Goal: Transaction & Acquisition: Purchase product/service

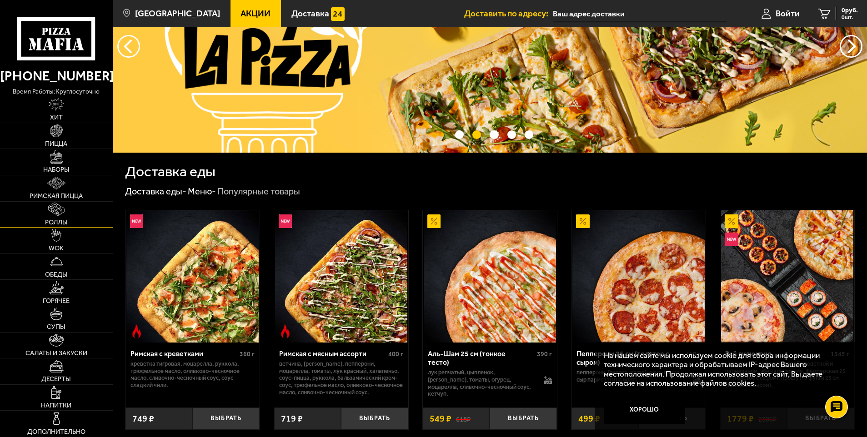
scroll to position [136, 0]
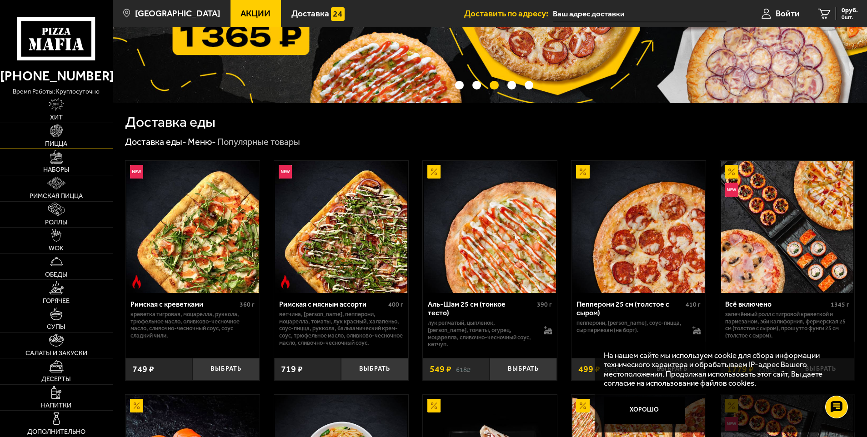
click at [50, 140] on link "Пицца" at bounding box center [56, 136] width 113 height 26
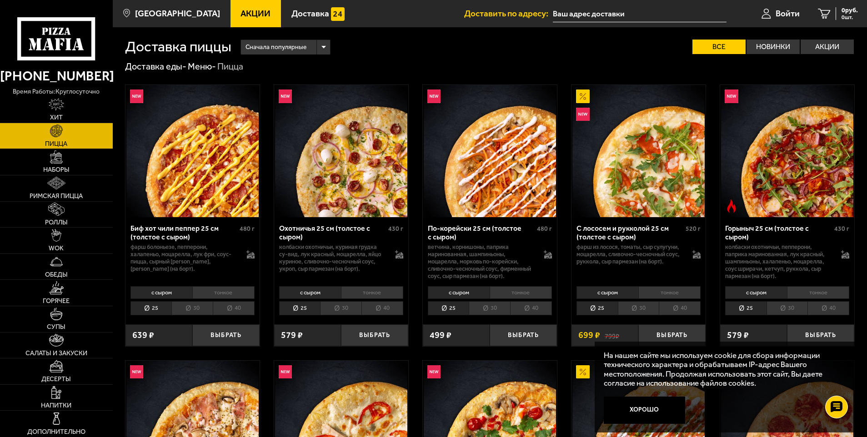
click at [244, 11] on span "Акции" at bounding box center [255, 13] width 30 height 9
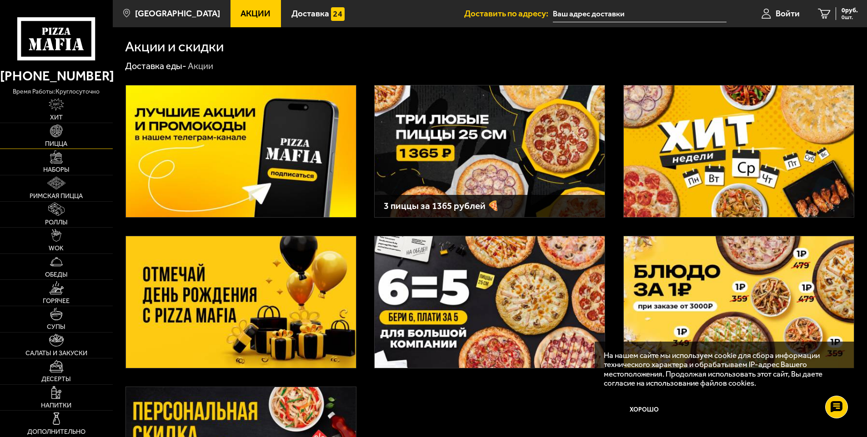
click at [72, 136] on link "Пицца" at bounding box center [56, 136] width 113 height 26
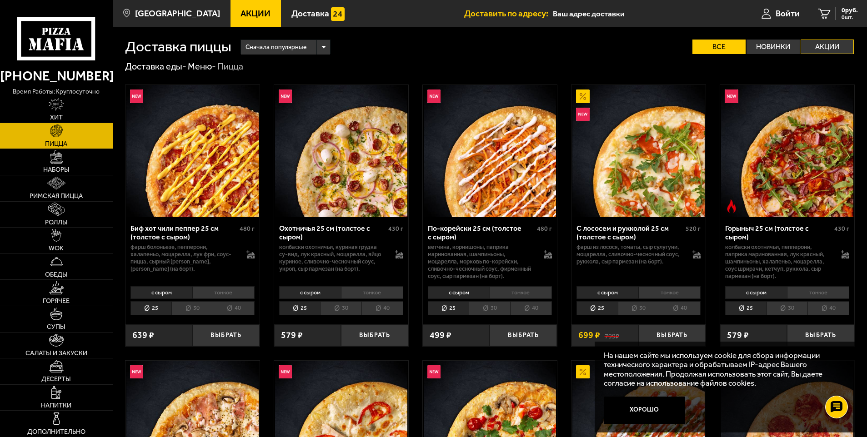
click at [832, 48] on label "Акции" at bounding box center [826, 47] width 53 height 15
click at [0, 0] on input "Акции" at bounding box center [0, 0] width 0 height 0
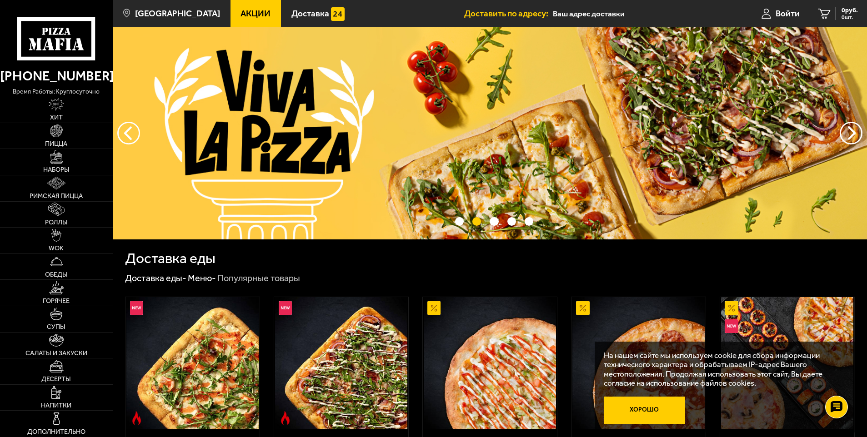
click at [645, 407] on button "Хорошо" at bounding box center [644, 410] width 81 height 27
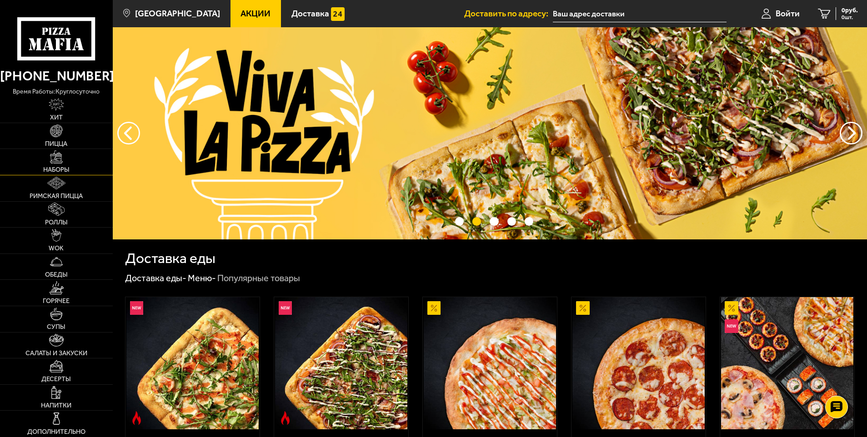
click at [59, 159] on img at bounding box center [56, 156] width 13 height 13
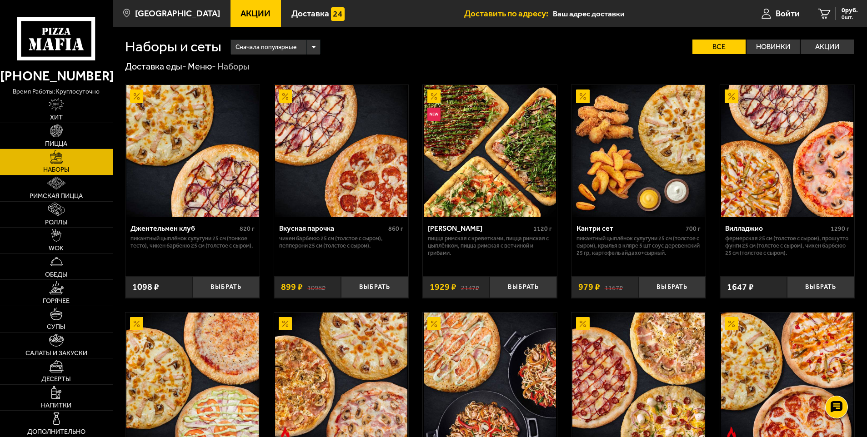
click at [306, 231] on div "Вкусная парочка" at bounding box center [332, 228] width 107 height 9
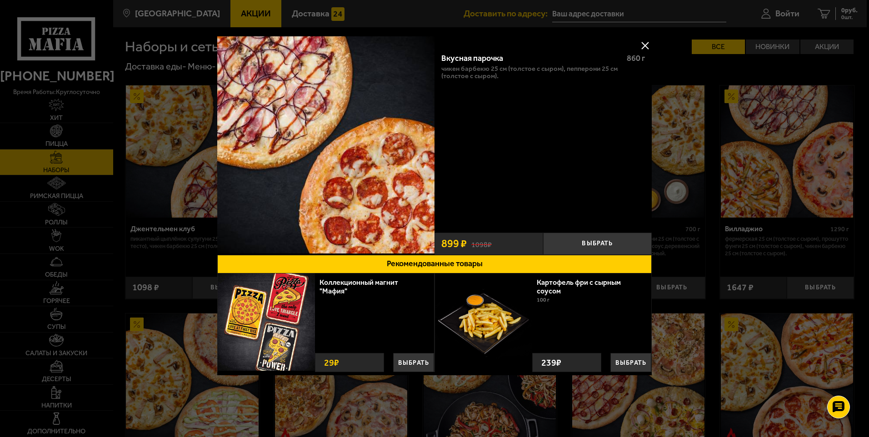
click at [643, 46] on button at bounding box center [645, 46] width 14 height 14
